Goal: Task Accomplishment & Management: Use online tool/utility

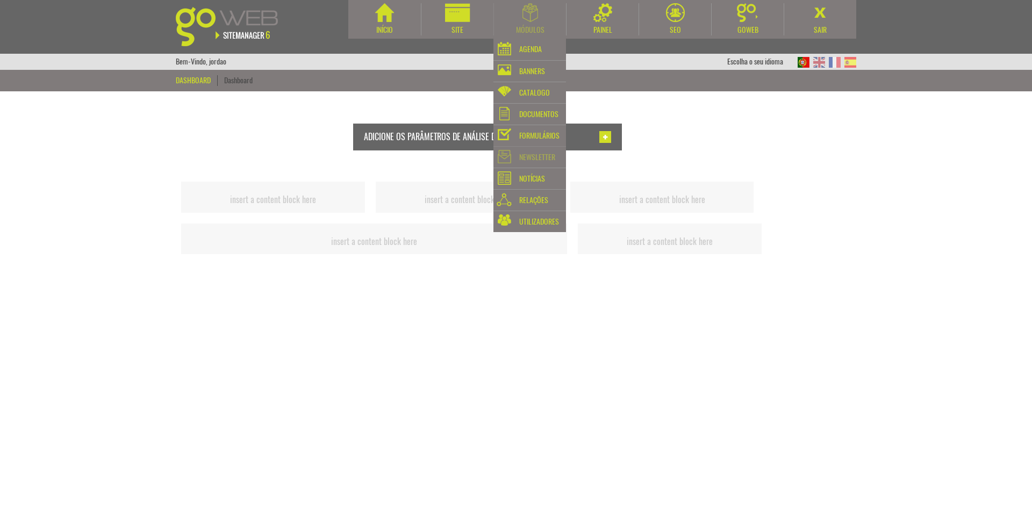
click at [536, 149] on div "Newsletter" at bounding box center [529, 156] width 73 height 21
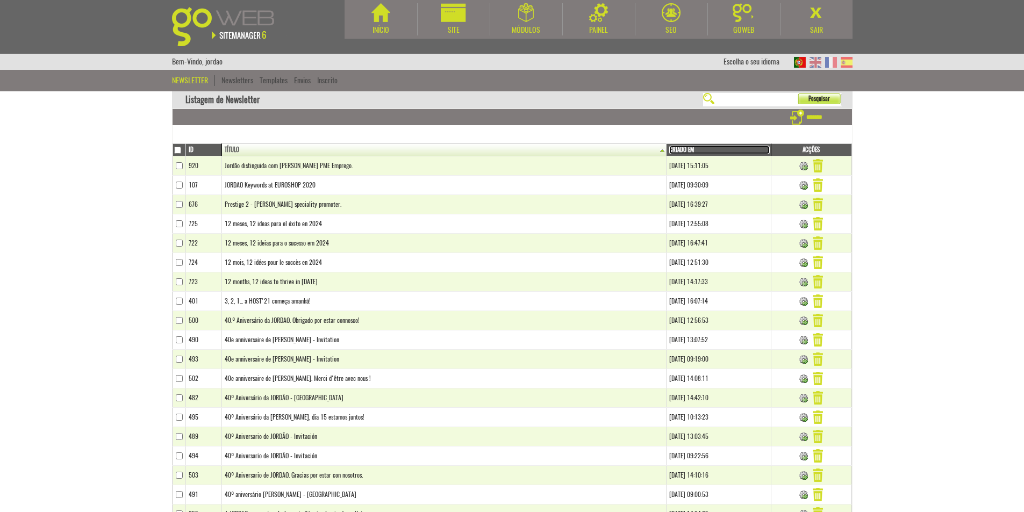
click at [669, 149] on link "Criado em" at bounding box center [719, 150] width 100 height 9
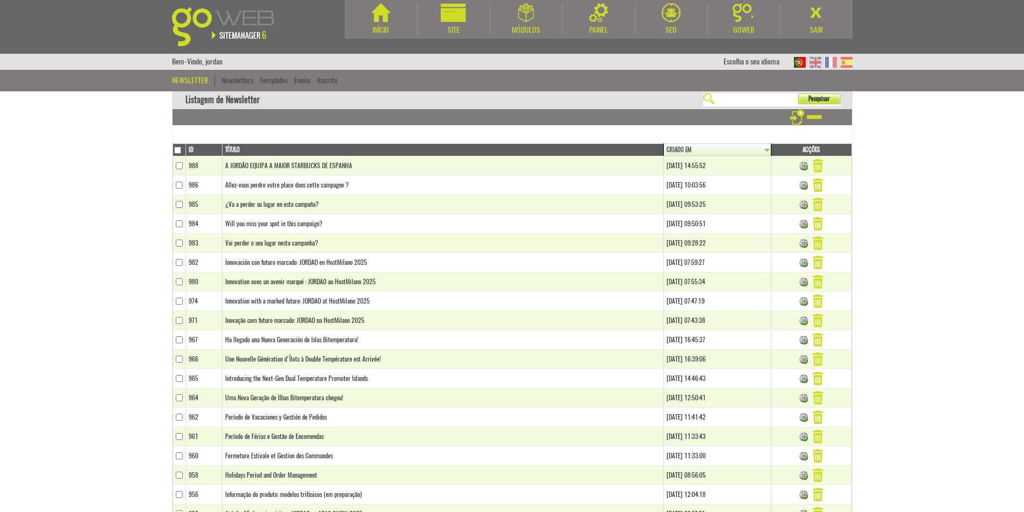
click at [390, 162] on td "A JORDÃO EQUIPA A MAIOR STARBUCKS DE ESPANHA" at bounding box center [443, 165] width 441 height 19
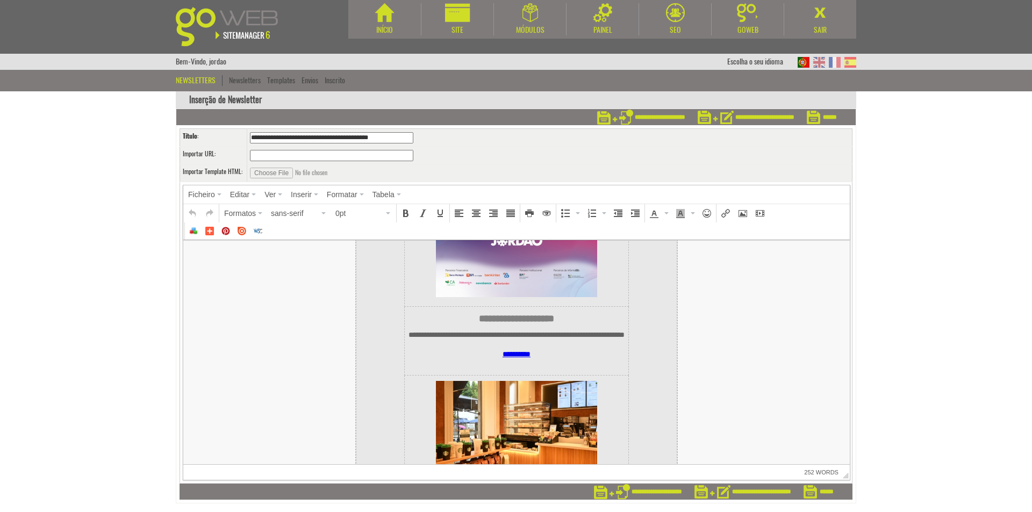
scroll to position [967, 0]
drag, startPoint x: 337, startPoint y: 128, endPoint x: 181, endPoint y: 124, distance: 155.9
click at [181, 124] on form "**********" at bounding box center [515, 306] width 679 height 394
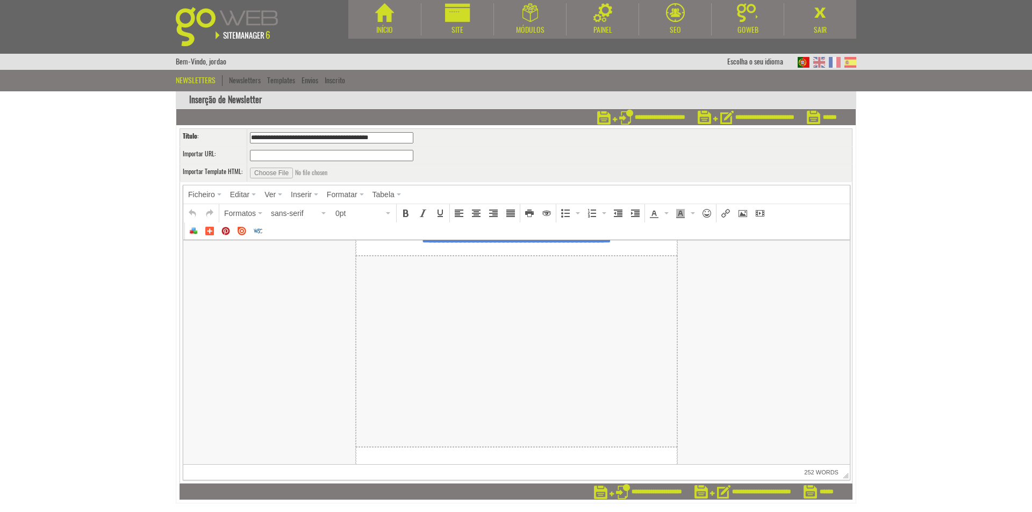
scroll to position [107, 0]
click at [496, 332] on td at bounding box center [516, 356] width 321 height 191
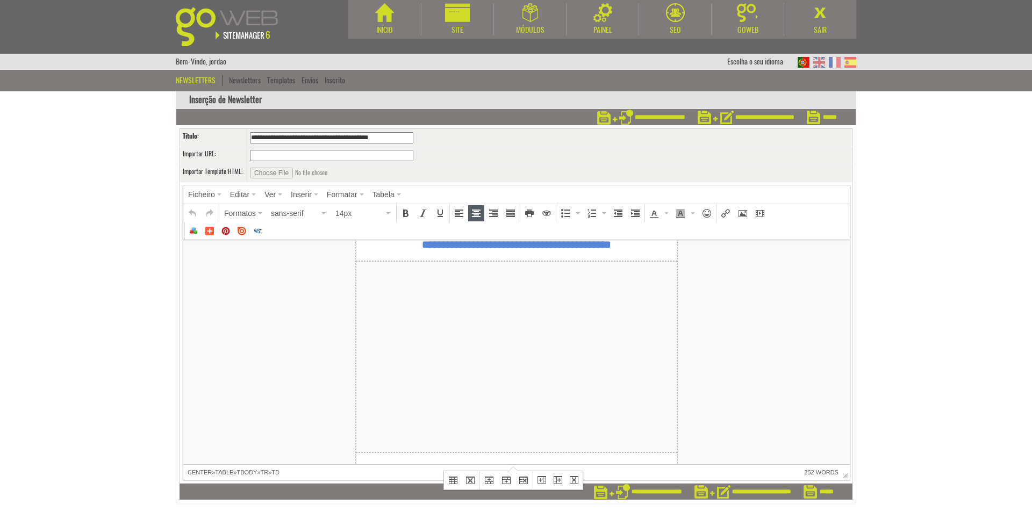
click at [555, 314] on td at bounding box center [516, 356] width 321 height 191
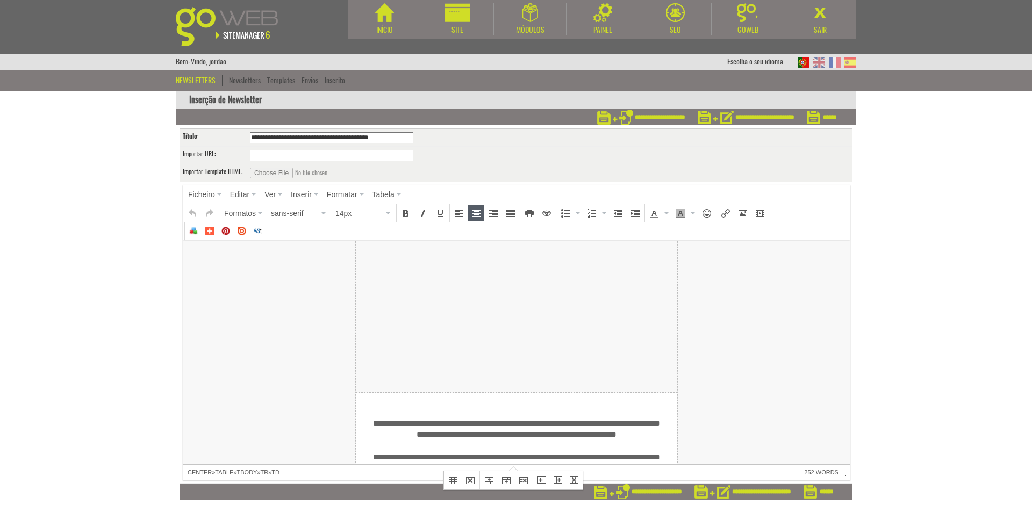
scroll to position [215, 0]
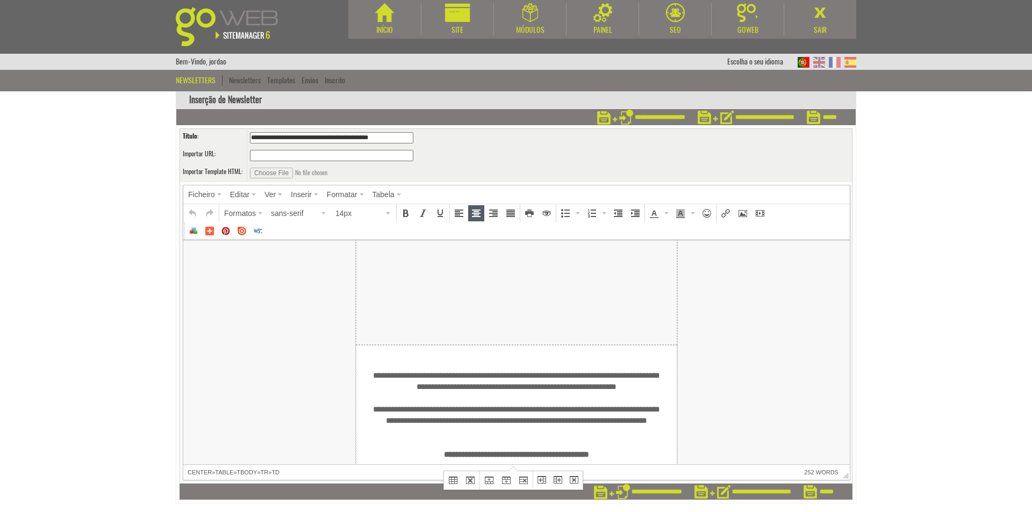
click at [530, 311] on td at bounding box center [516, 249] width 321 height 191
click at [578, 279] on td at bounding box center [516, 249] width 321 height 191
click at [743, 213] on icon "Insert/edit image" at bounding box center [742, 213] width 9 height 9
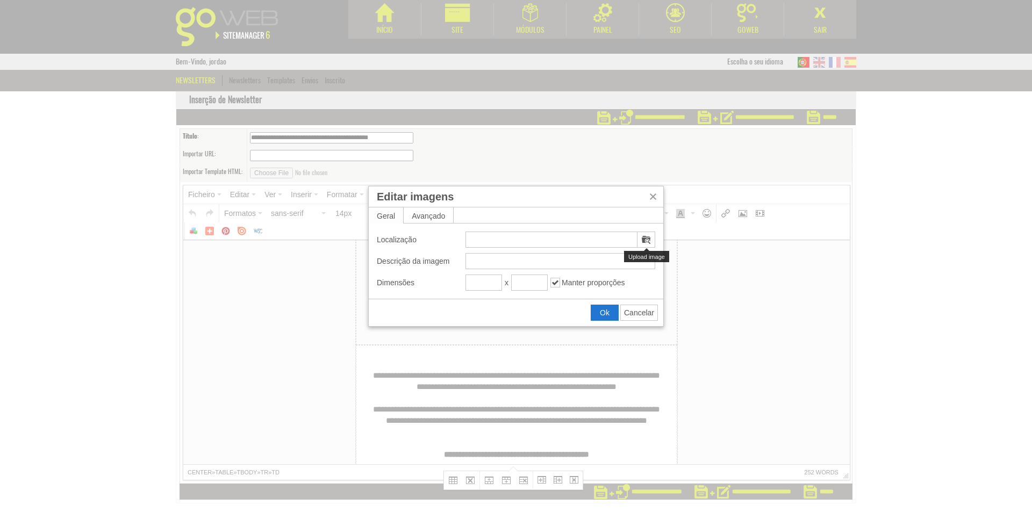
click at [644, 237] on icon "Upload image" at bounding box center [646, 239] width 9 height 9
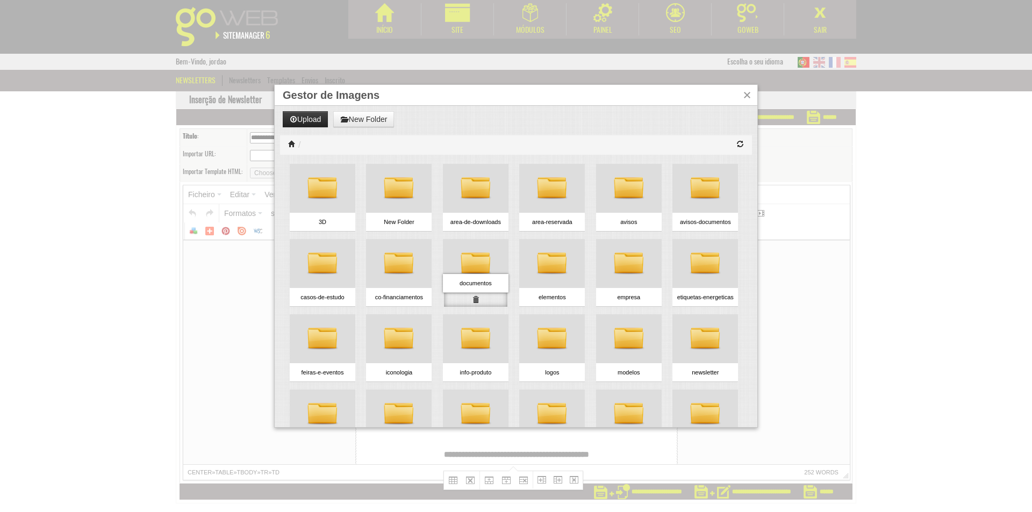
scroll to position [0, 0]
click at [713, 295] on ul "3D New Folder area-de-downloads area-reservada avisos avisos-documentos a" at bounding box center [516, 439] width 472 height 568
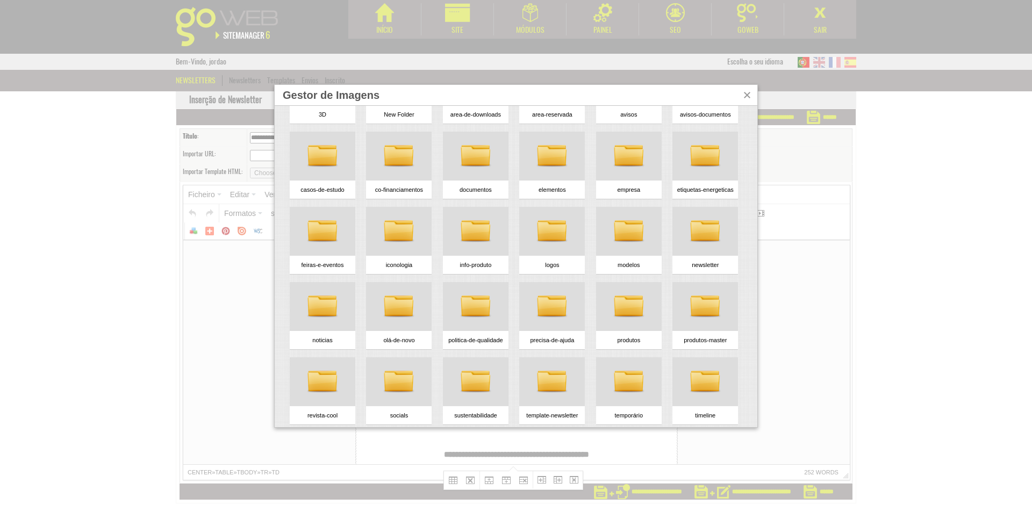
click at [686, 293] on ul "3D New Folder area-de-downloads area-reservada avisos avisos-documentos a" at bounding box center [516, 331] width 472 height 568
click at [689, 248] on img at bounding box center [705, 232] width 32 height 32
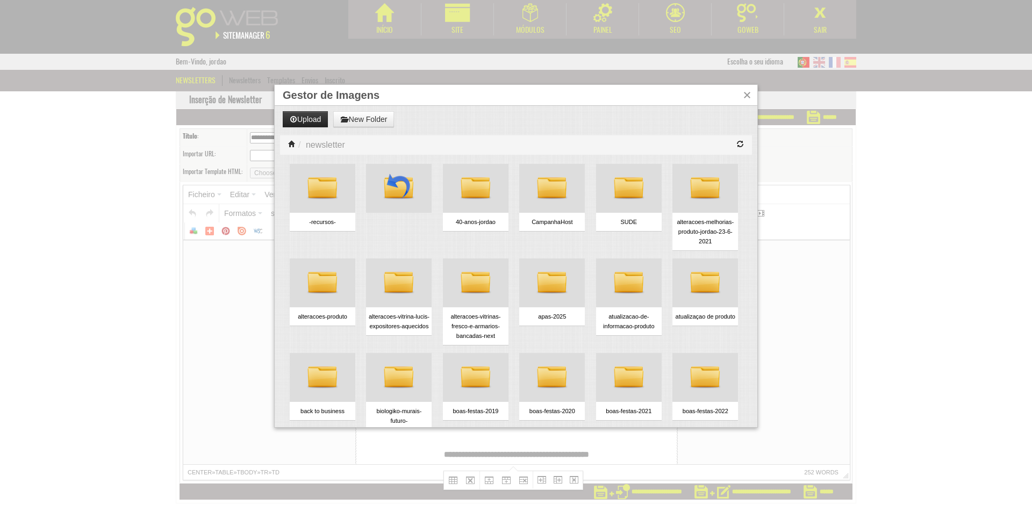
scroll to position [0, 0]
click at [354, 119] on button "New Folder" at bounding box center [363, 119] width 61 height 16
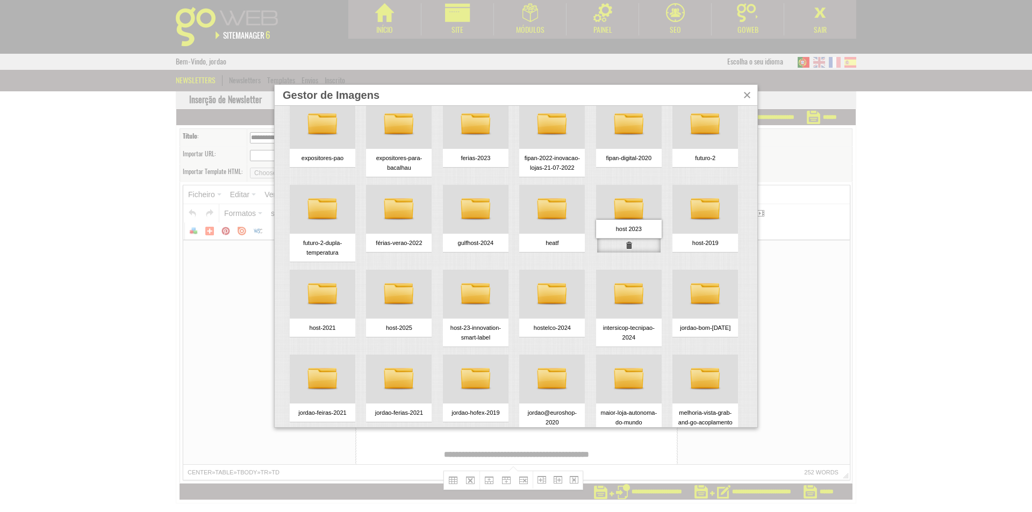
scroll to position [699, 0]
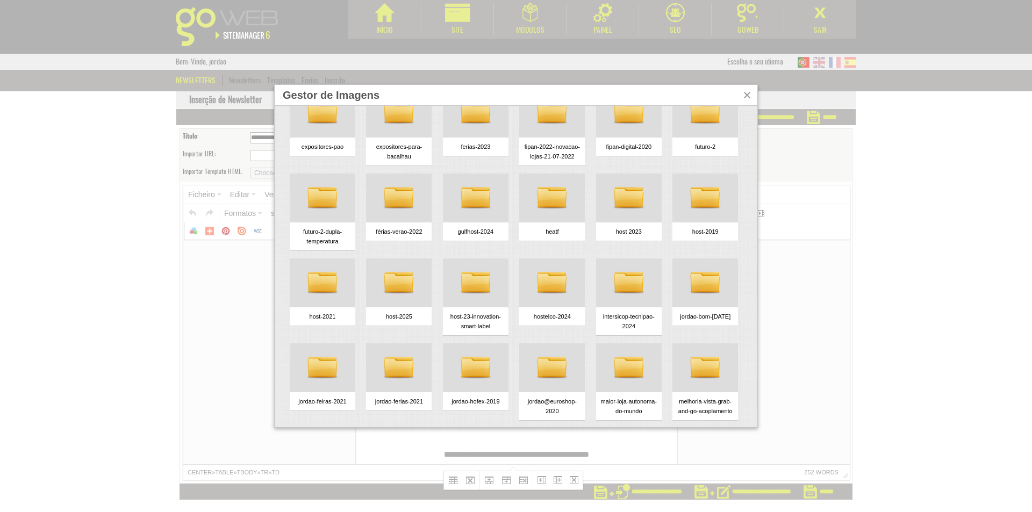
click at [711, 316] on ul "-recursos- 40-anos-jordao CampanhaHost SUDE alteracoes-melhorias-produto-jordao…" at bounding box center [516, 197] width 472 height 1483
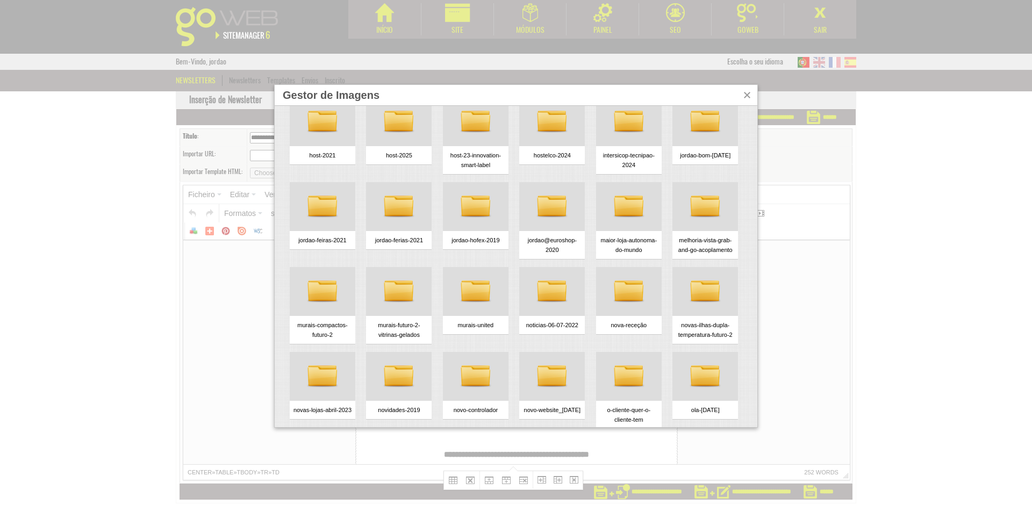
click at [701, 296] on ul "-recursos- 40-anos-jordao CampanhaHost SUDE alteracoes-melhorias-produto-jordao…" at bounding box center [516, 36] width 472 height 1483
click at [700, 296] on ul "-recursos- 40-anos-jordao CampanhaHost SUDE alteracoes-melhorias-produto-jordao…" at bounding box center [516, 36] width 472 height 1483
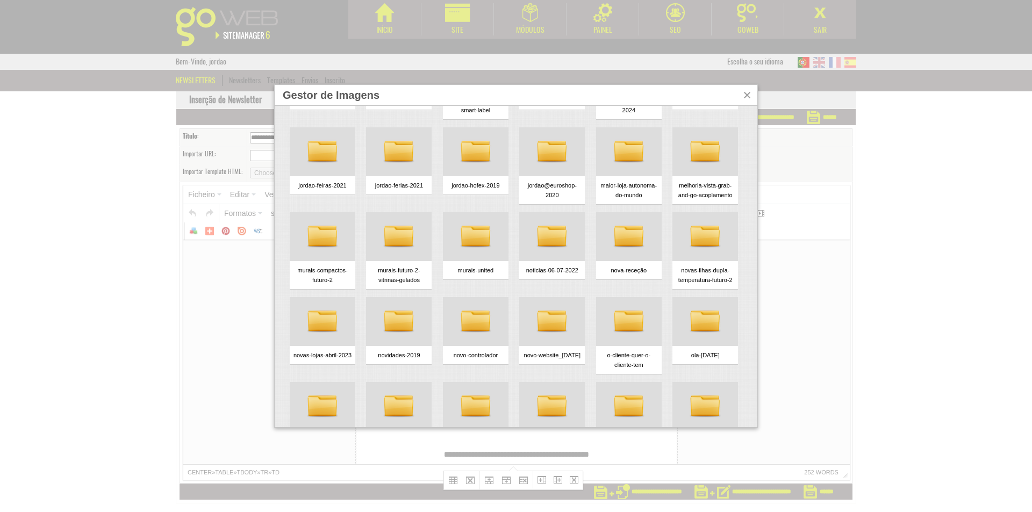
scroll to position [967, 0]
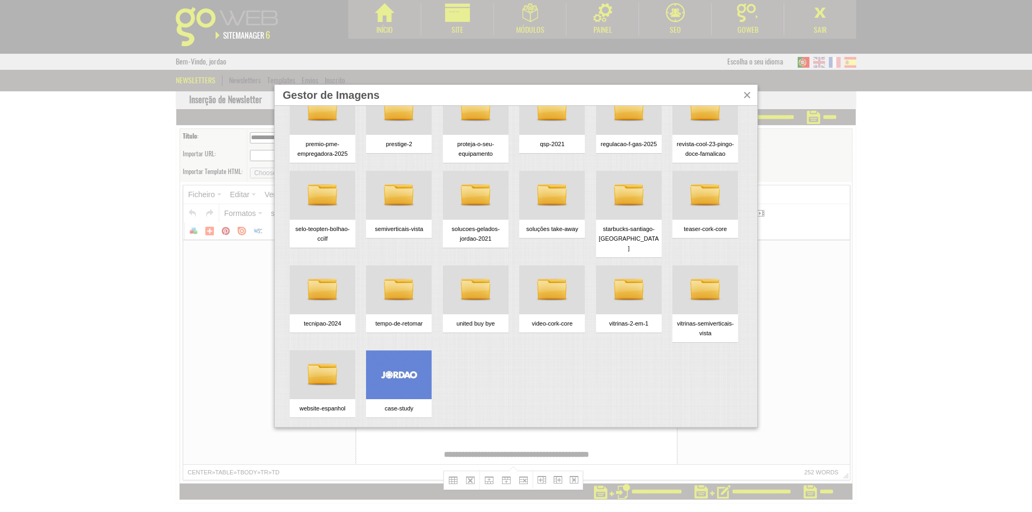
click at [613, 193] on img at bounding box center [629, 196] width 32 height 32
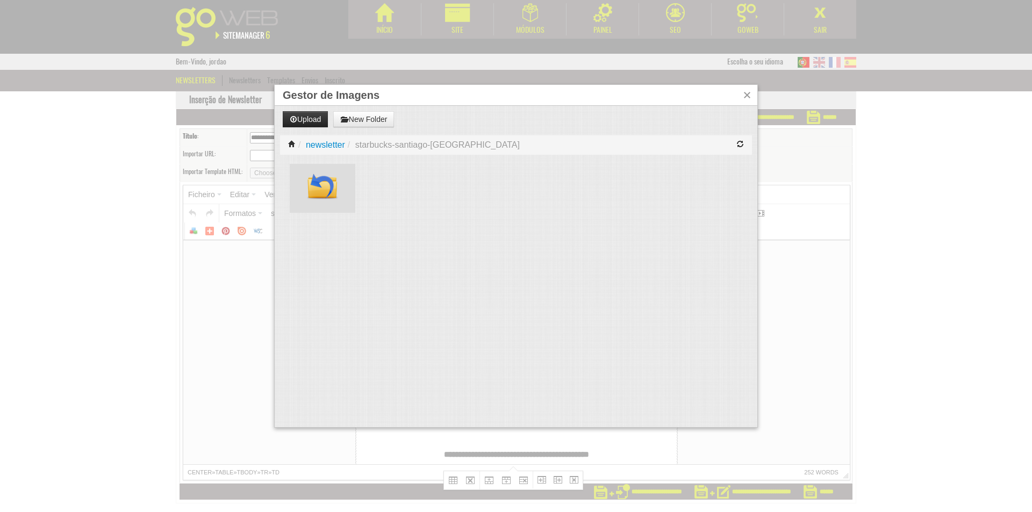
scroll to position [0, 0]
drag, startPoint x: 497, startPoint y: 229, endPoint x: 334, endPoint y: 156, distance: 178.7
click at [496, 229] on body "Drop files here to upload Return to files list Upload New Folder / newsletter /…" at bounding box center [516, 269] width 483 height 316
click at [307, 125] on button "Upload" at bounding box center [305, 119] width 45 height 16
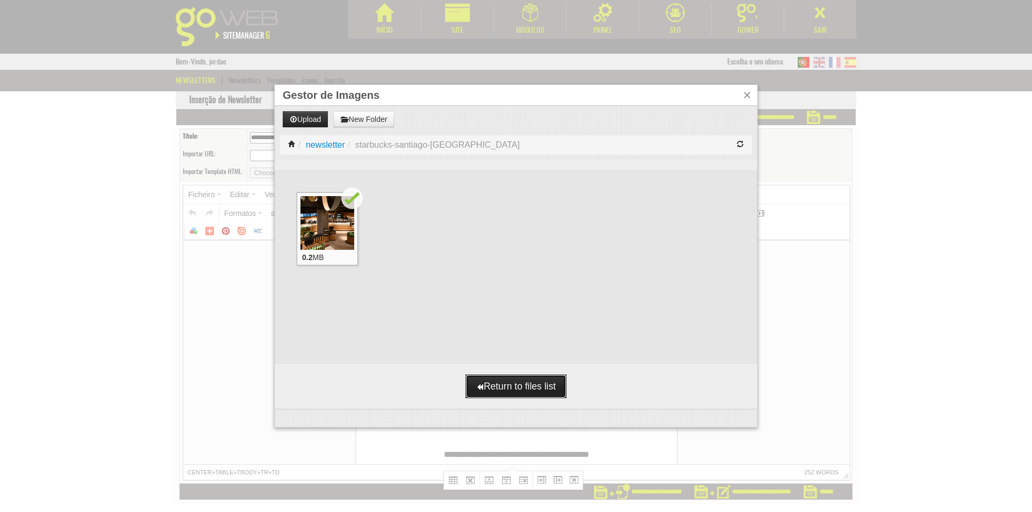
click at [492, 383] on button "Return to files list" at bounding box center [515, 387] width 101 height 24
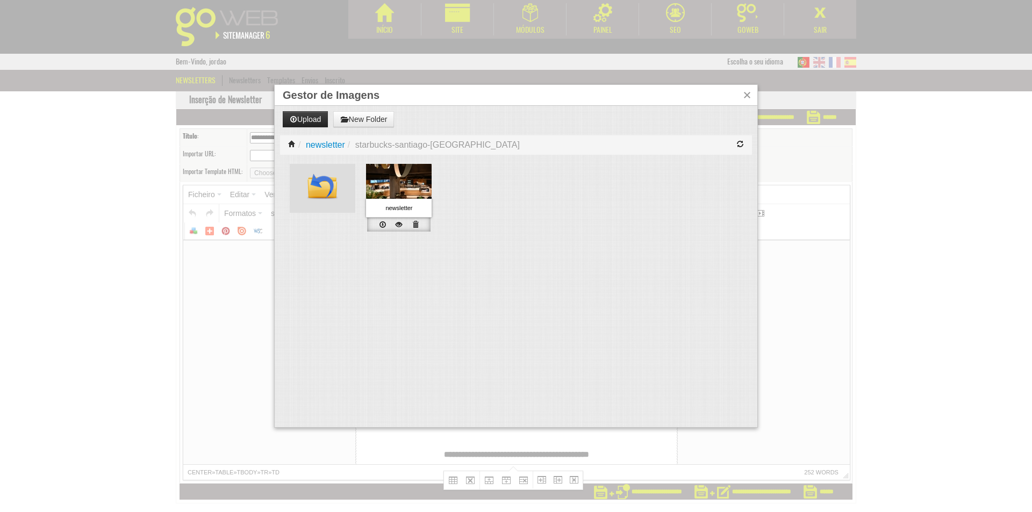
click at [410, 189] on img at bounding box center [399, 188] width 66 height 49
type input "**********"
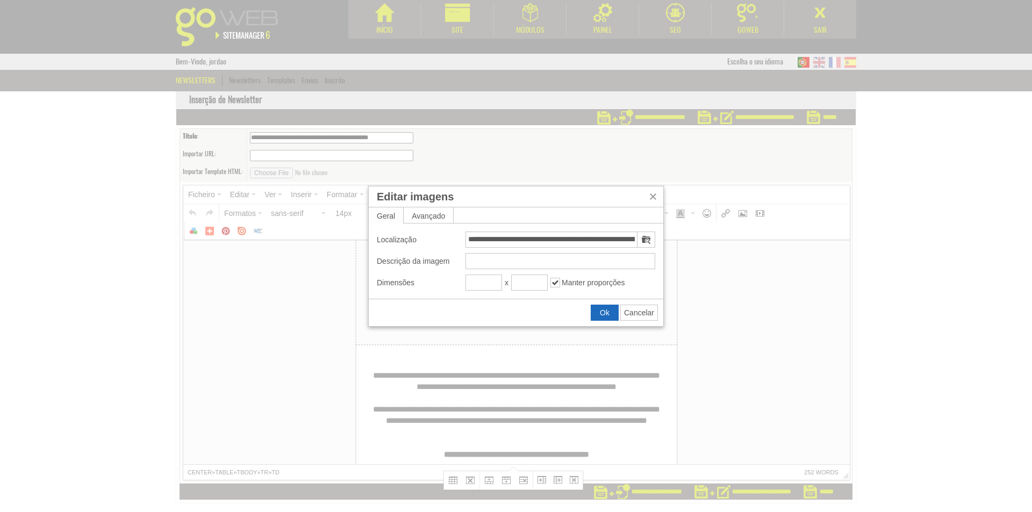
click at [599, 306] on button "Ok" at bounding box center [604, 312] width 27 height 15
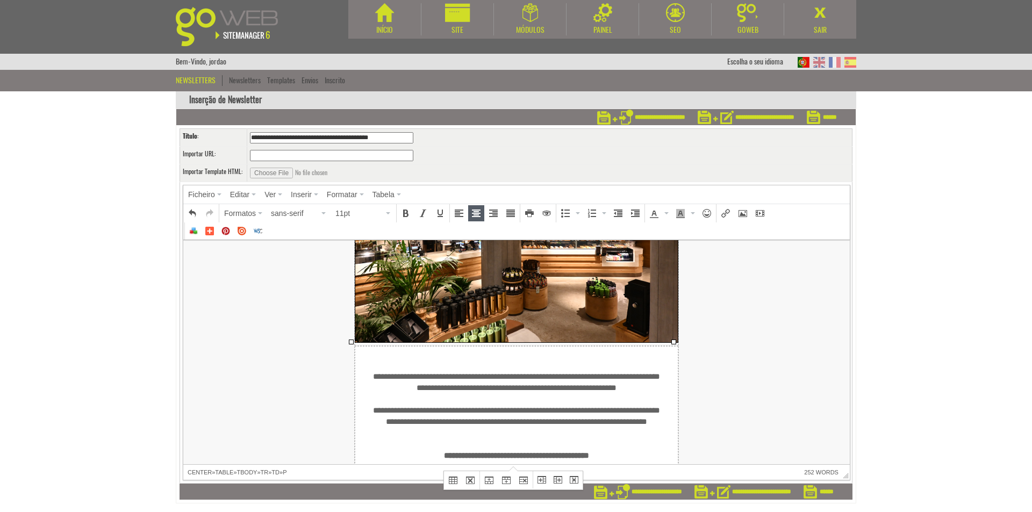
click at [539, 377] on p "**********" at bounding box center [517, 518] width 296 height 294
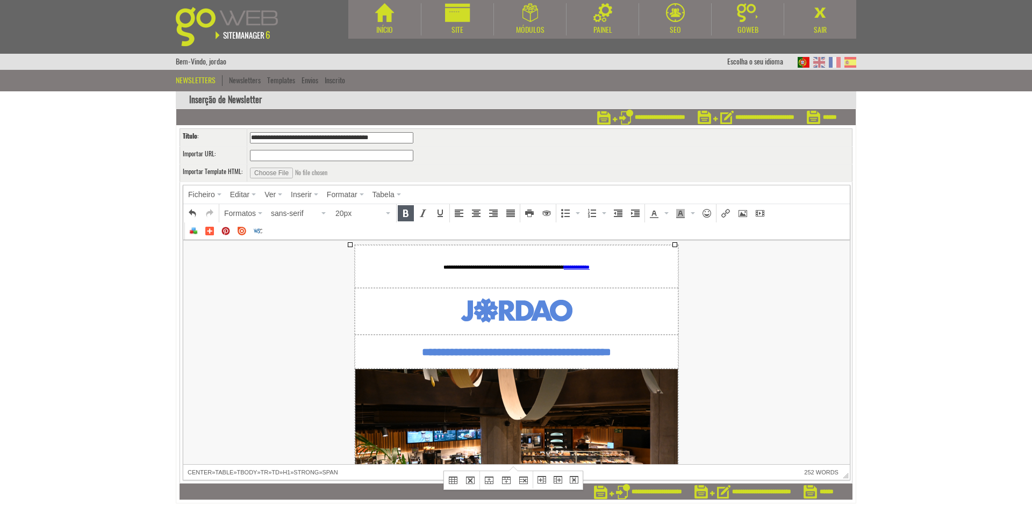
click at [576, 347] on span "**********" at bounding box center [516, 352] width 189 height 11
click at [663, 350] on h1 "**********" at bounding box center [516, 351] width 322 height 17
click at [821, 121] on input "******" at bounding box center [822, 117] width 30 height 16
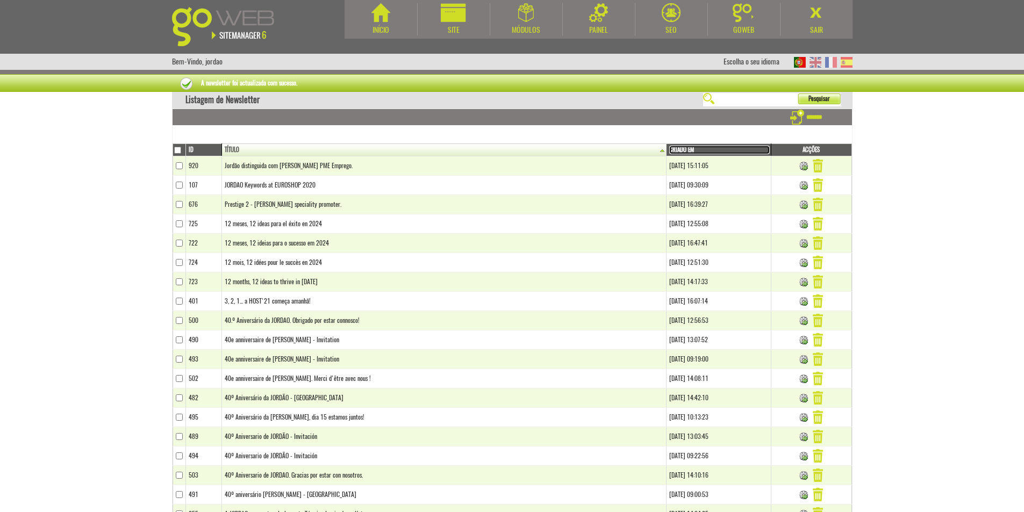
click at [669, 148] on link "Criado em" at bounding box center [719, 150] width 100 height 9
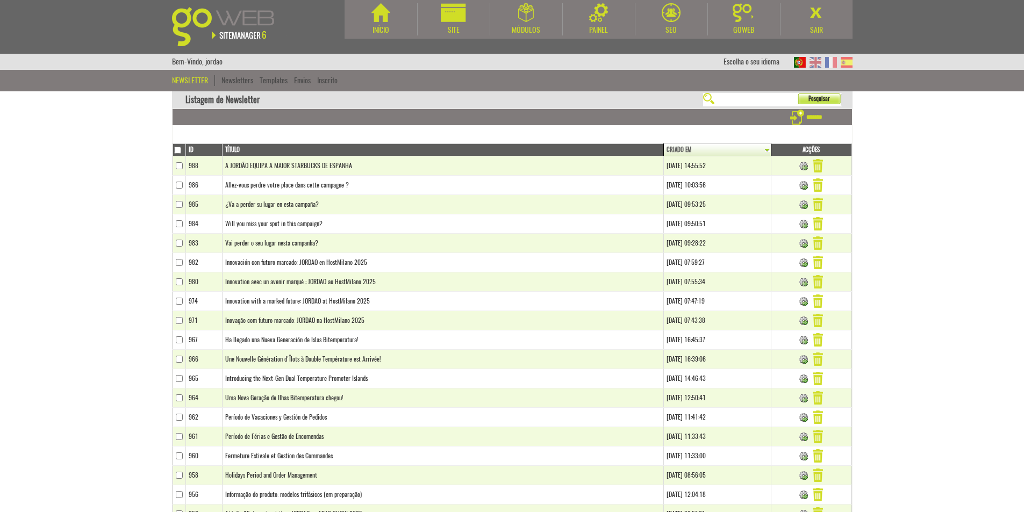
click at [98, 303] on body "Início Site Módulos Agenda" at bounding box center [512, 256] width 1024 height 512
click at [127, 305] on body "Início Site Módulos Agenda" at bounding box center [512, 256] width 1024 height 512
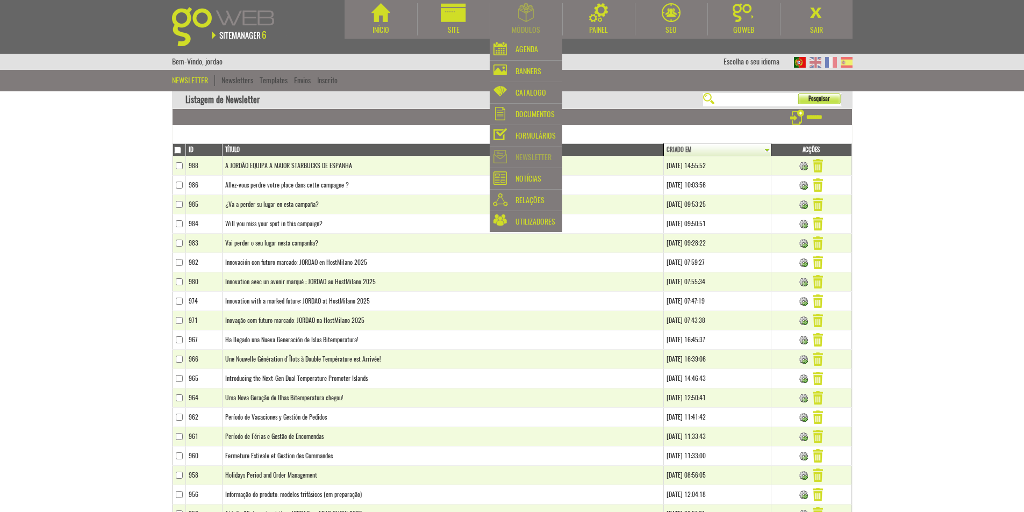
click at [530, 152] on div "Newsletter" at bounding box center [533, 157] width 36 height 15
